Goal: Task Accomplishment & Management: Manage account settings

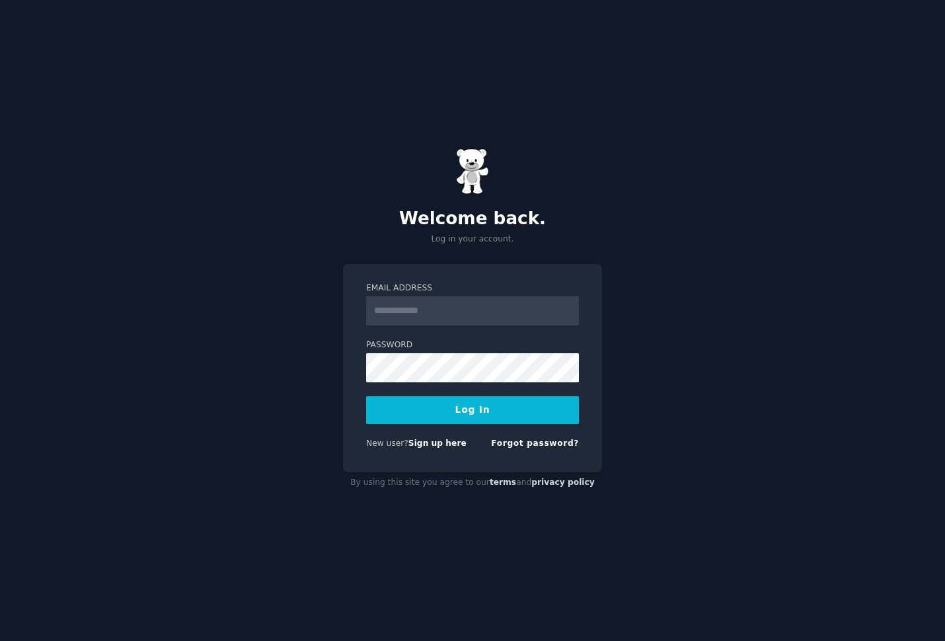
click at [449, 284] on label "Email Address" at bounding box center [472, 288] width 213 height 12
click at [449, 296] on input "Email Address" at bounding box center [472, 310] width 213 height 29
click at [458, 314] on input "Email Address" at bounding box center [472, 310] width 213 height 29
click at [445, 444] on link "Sign up here" at bounding box center [438, 442] width 58 height 9
click at [446, 306] on input "Email Address" at bounding box center [472, 310] width 213 height 29
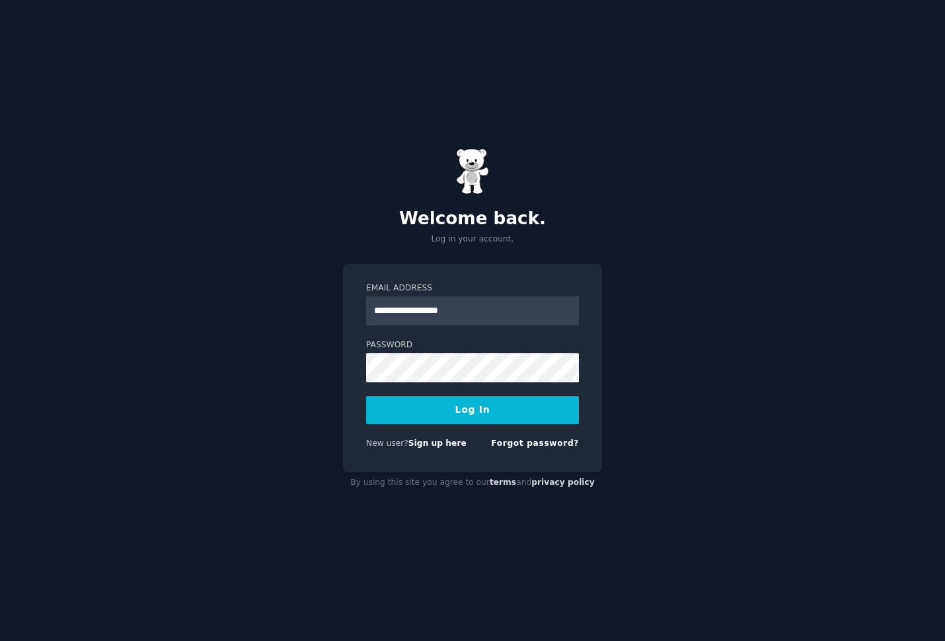
type input "**********"
click at [499, 416] on button "Log In" at bounding box center [472, 410] width 213 height 28
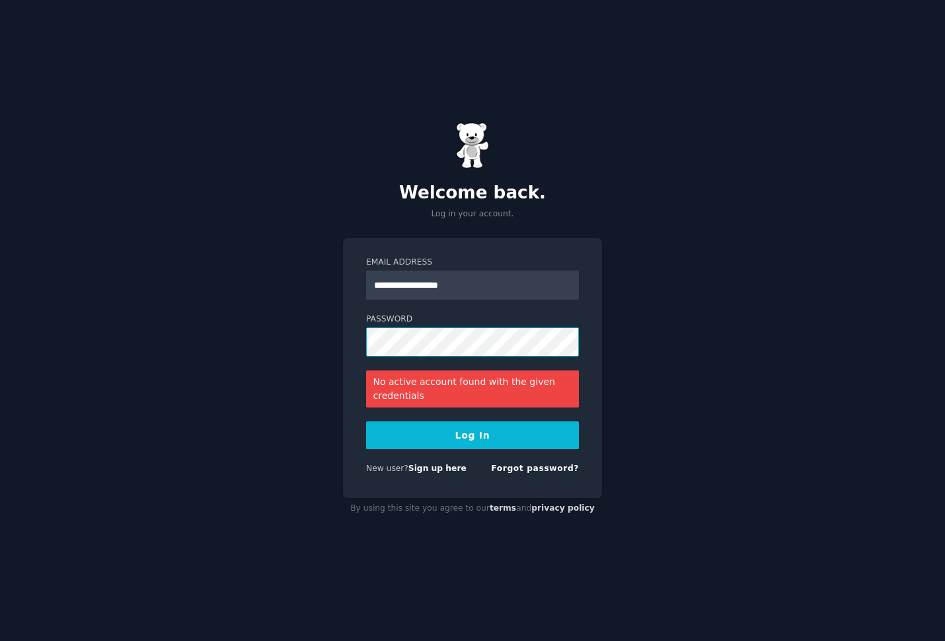
click at [366, 421] on button "Log In" at bounding box center [472, 435] width 213 height 28
click at [526, 430] on button "Log In" at bounding box center [472, 435] width 213 height 28
click at [511, 432] on button "Log In" at bounding box center [472, 435] width 213 height 28
click at [522, 471] on link "Forgot password?" at bounding box center [535, 467] width 88 height 9
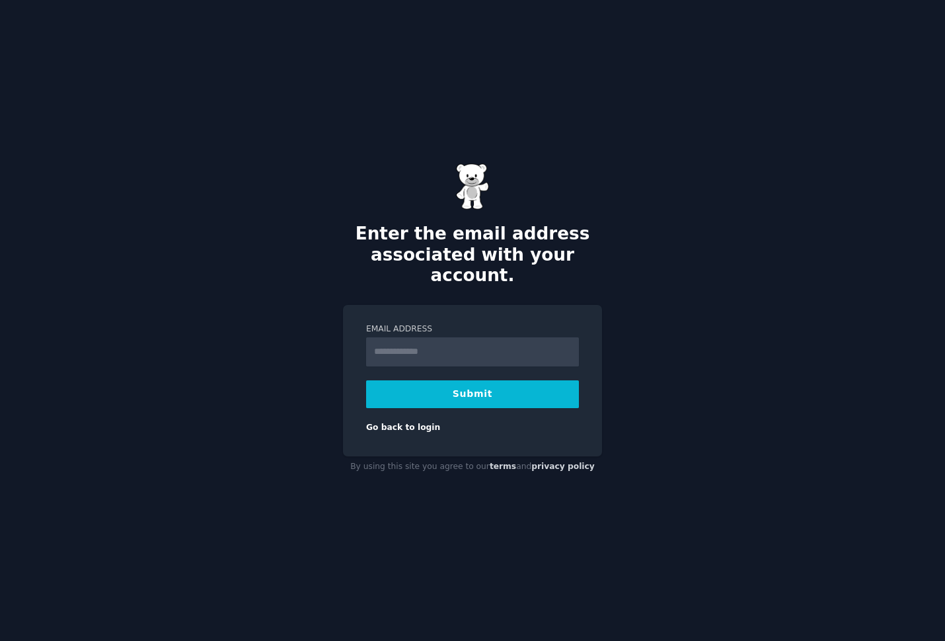
click at [461, 349] on input "Email Address" at bounding box center [472, 351] width 213 height 29
type input "**********"
click at [428, 386] on button "Submit" at bounding box center [472, 394] width 213 height 28
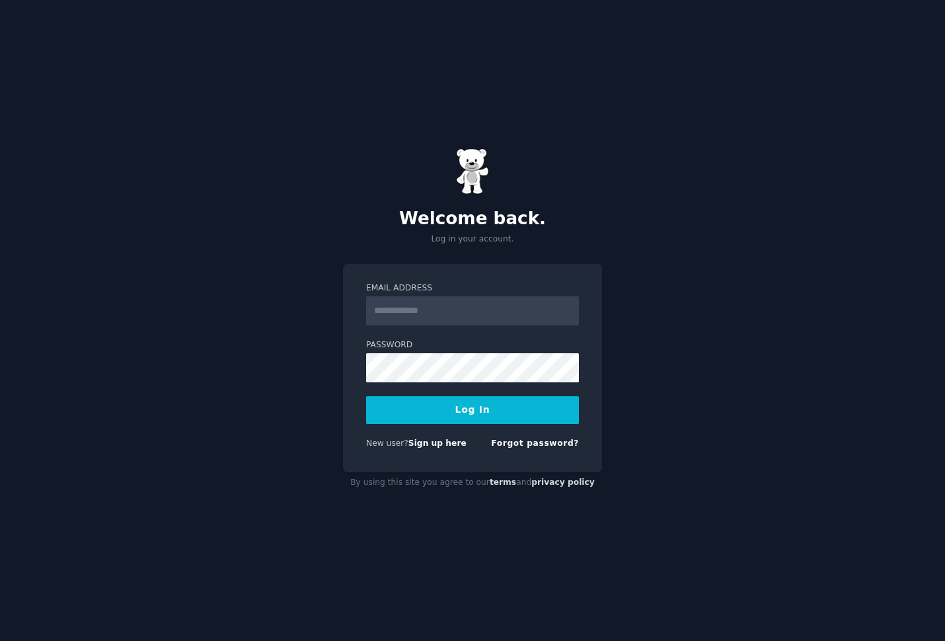
click at [703, 409] on div "Welcome back. Log in your account. Email Address Password Log In New user? Sign…" at bounding box center [472, 320] width 945 height 641
click at [436, 446] on link "Sign up here" at bounding box center [438, 442] width 58 height 9
